Goal: Browse casually

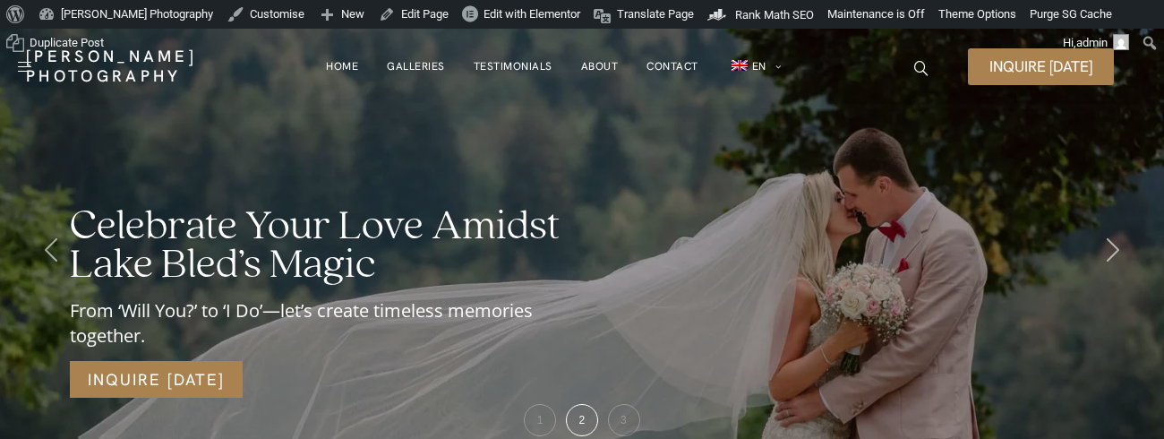
drag, startPoint x: 592, startPoint y: 244, endPoint x: 606, endPoint y: 174, distance: 71.3
click at [592, 244] on div "Celebrate Your Love Amidst Lake Bled’s Magic From ‘Will You?’ to ‘I Do’—let’s c…" at bounding box center [320, 303] width 640 height 330
